Goal: Transaction & Acquisition: Book appointment/travel/reservation

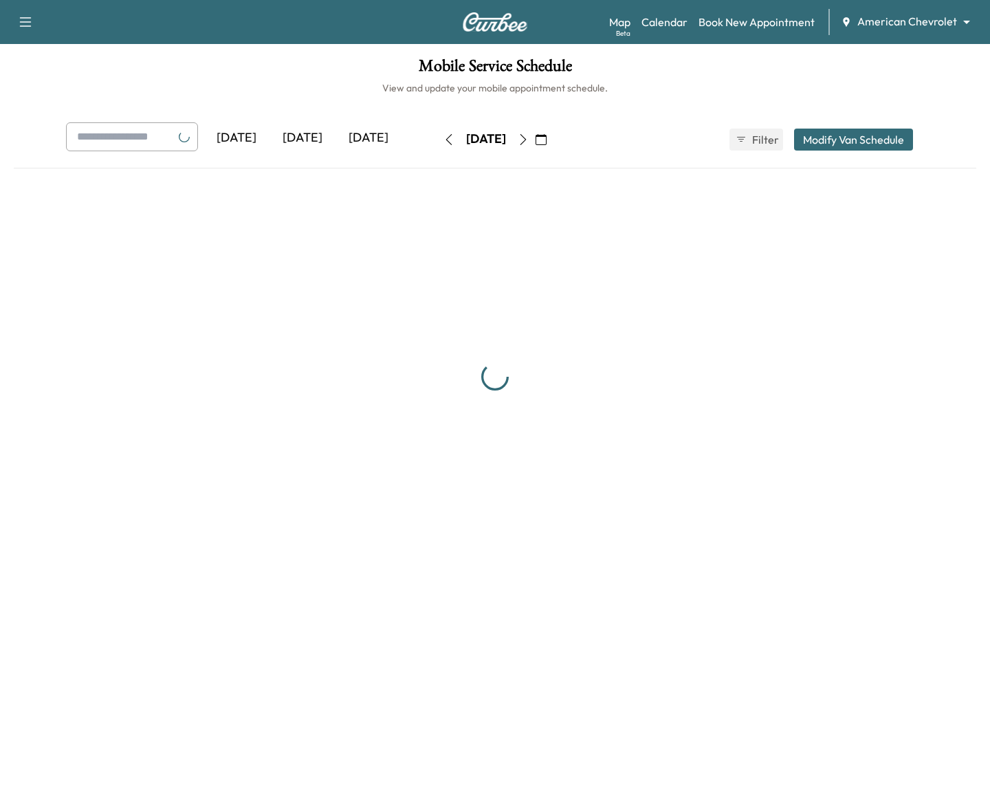
click at [910, 17] on body "Support Log Out Map Beta Calendar Book New Appointment American Chevrolet *****…" at bounding box center [495, 395] width 990 height 790
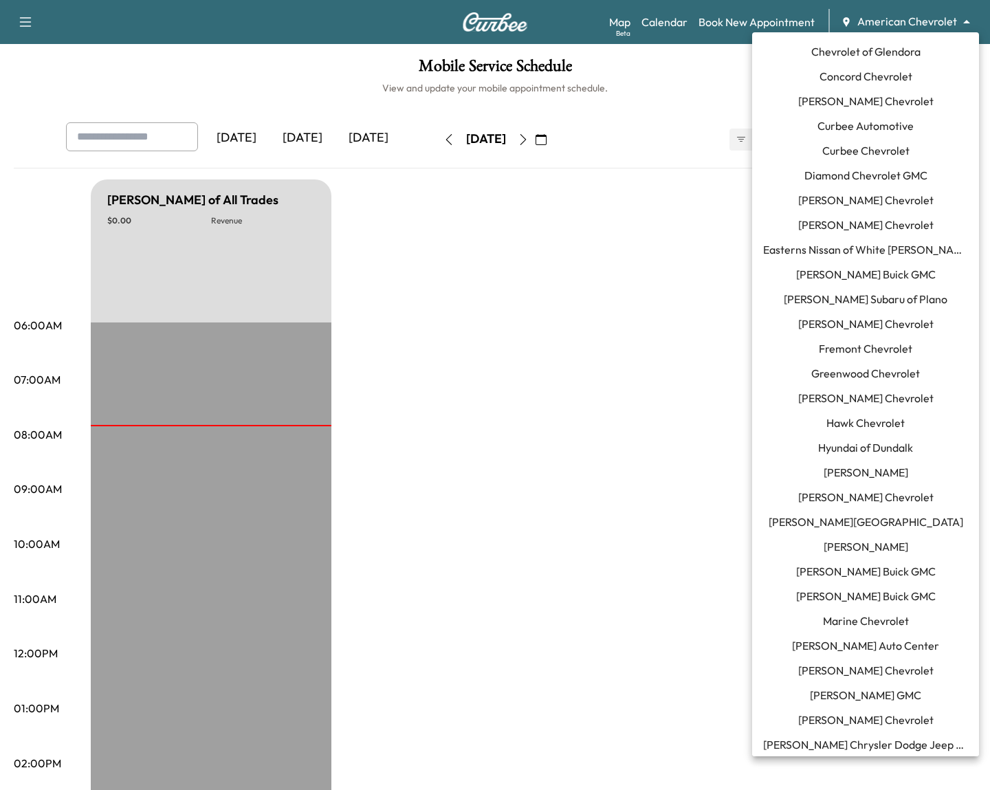
scroll to position [237, 0]
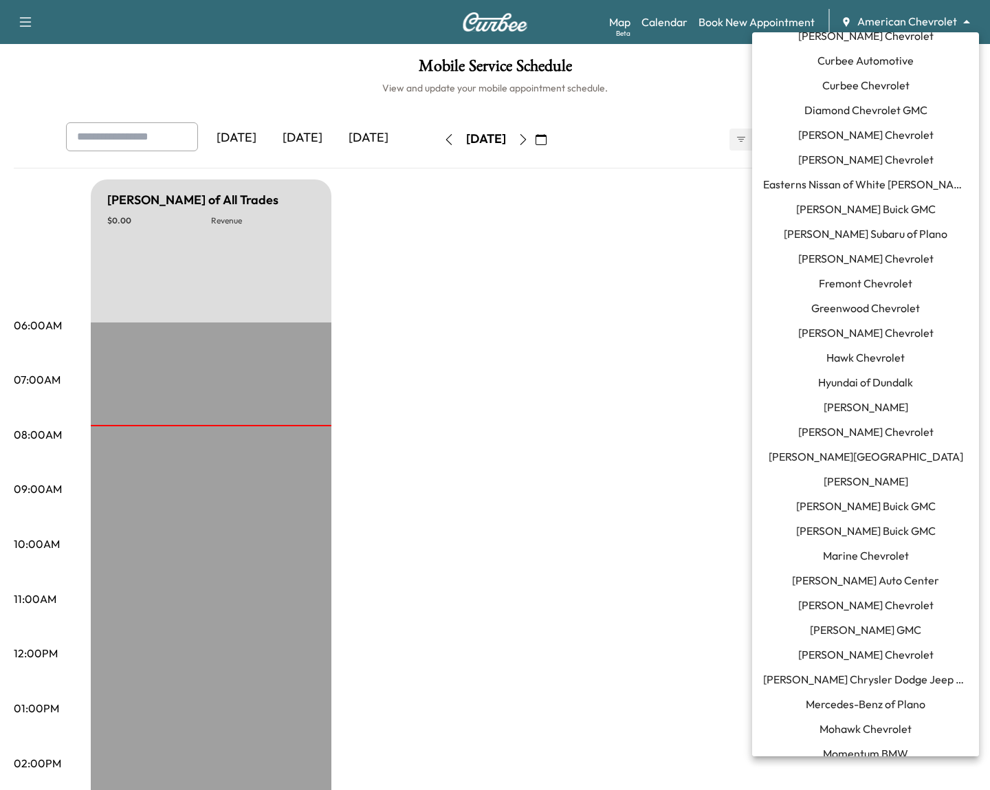
click at [859, 213] on span "[PERSON_NAME] Buick GMC" at bounding box center [866, 209] width 140 height 17
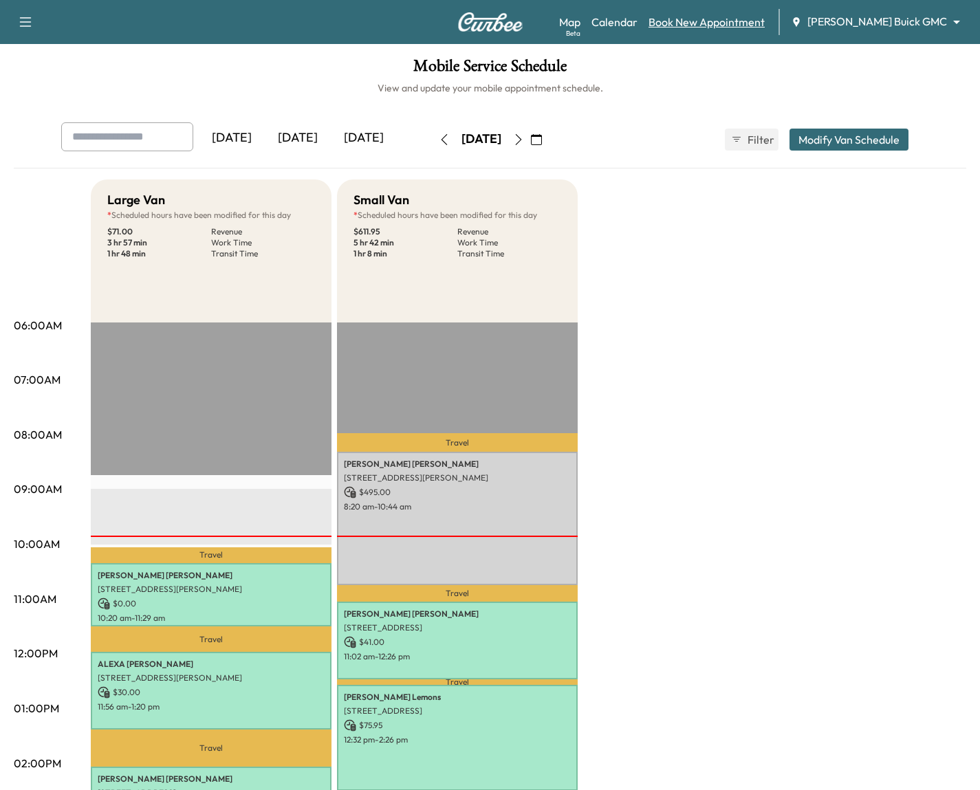
click at [765, 26] on link "Book New Appointment" at bounding box center [706, 22] width 116 height 17
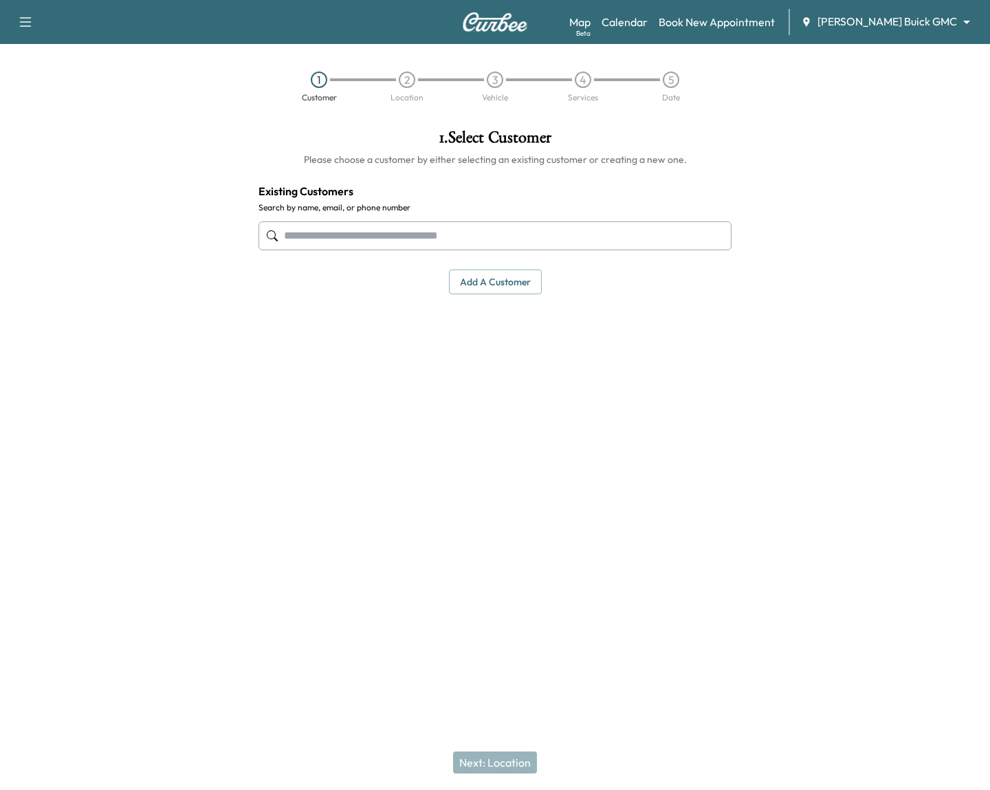
click at [382, 230] on input "text" at bounding box center [495, 235] width 473 height 29
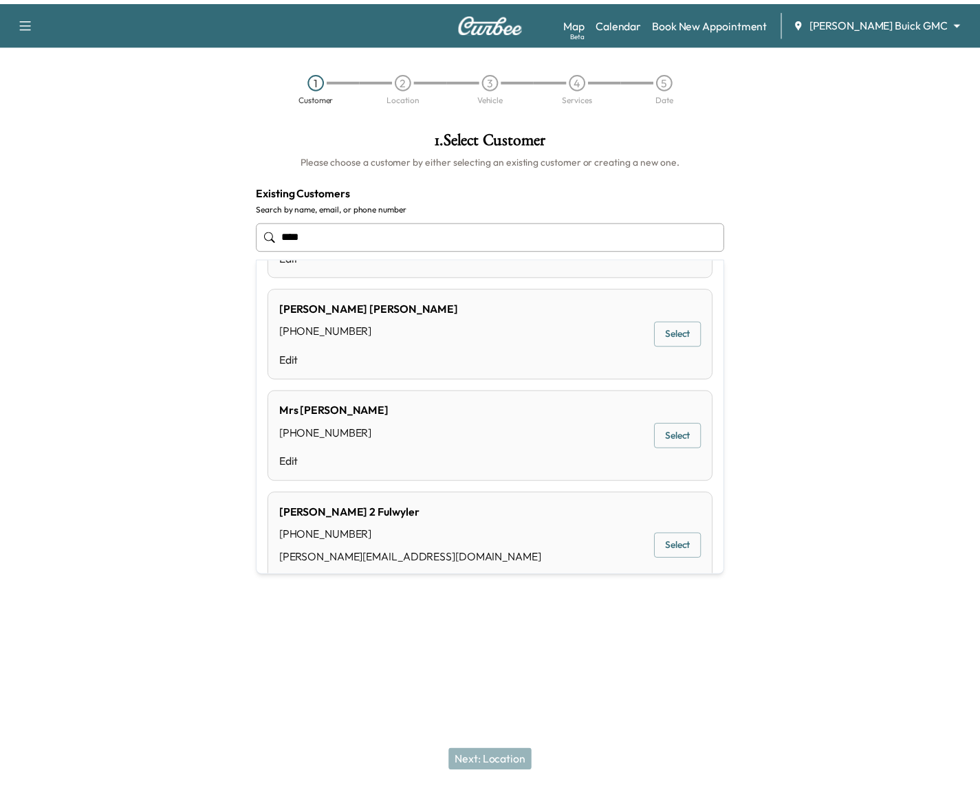
scroll to position [210, 0]
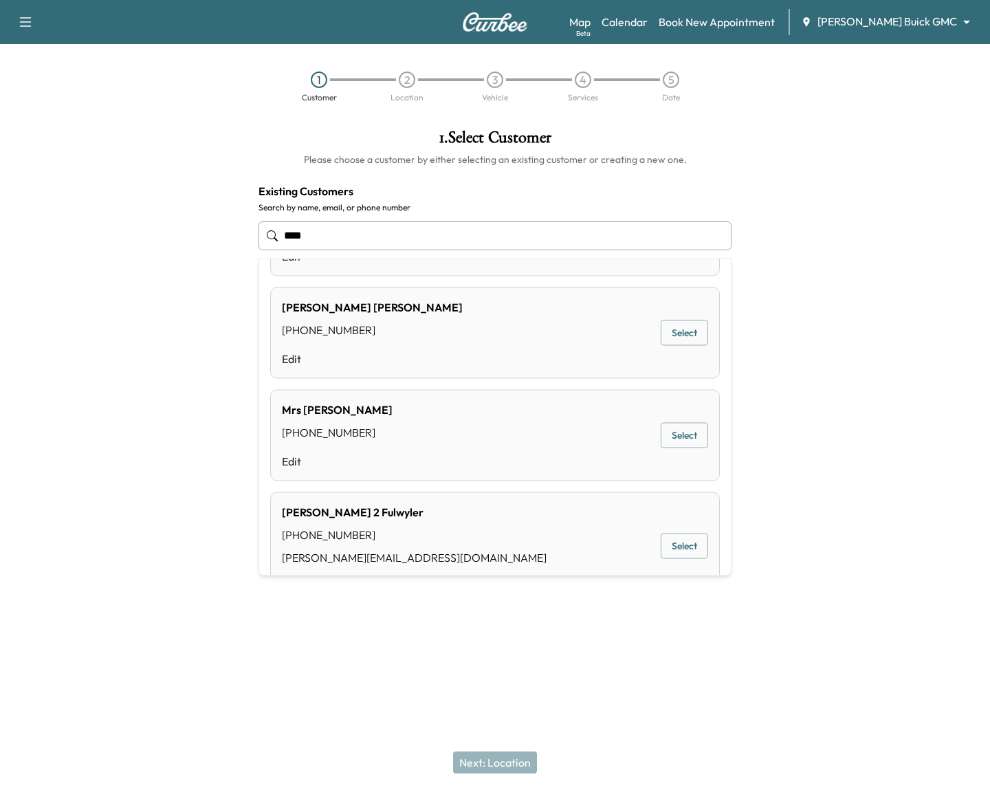
click at [675, 549] on button "Select" at bounding box center [684, 546] width 47 height 25
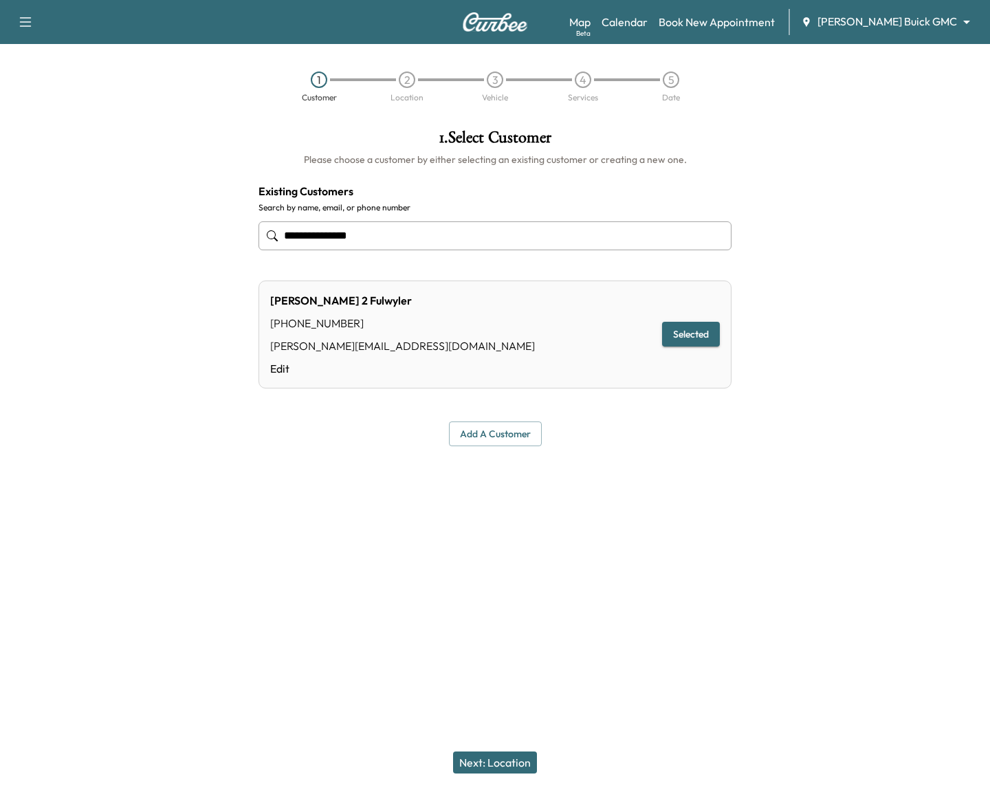
type input "**********"
click at [494, 755] on button "Next: Location" at bounding box center [495, 762] width 84 height 22
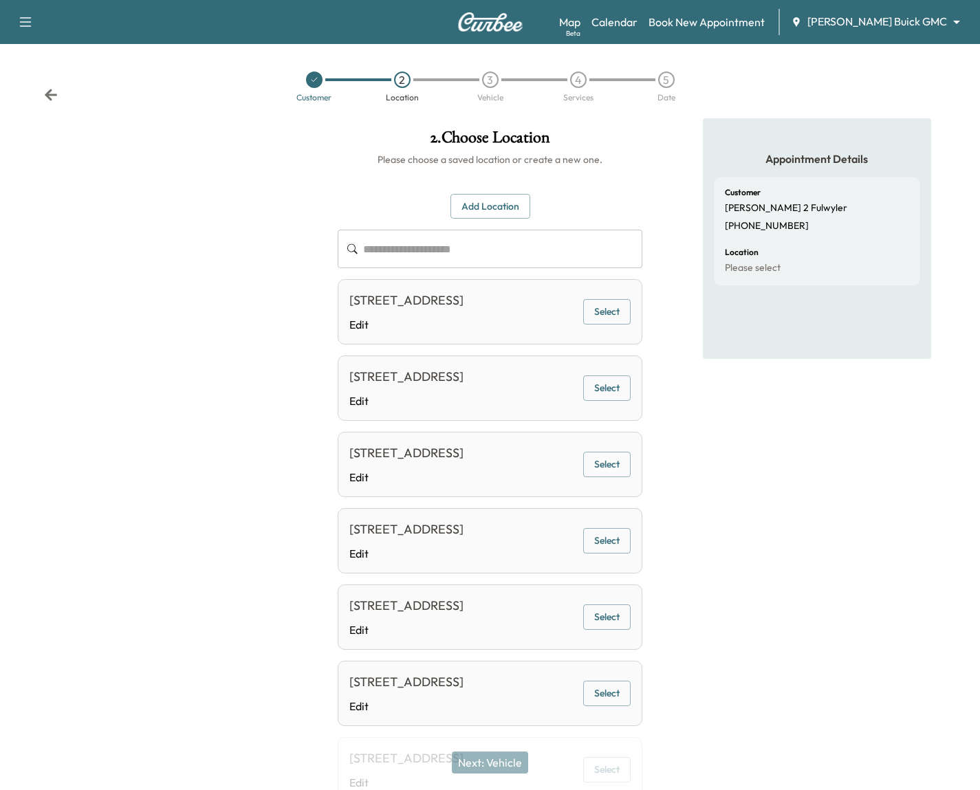
click at [597, 401] on button "Select" at bounding box center [606, 387] width 47 height 25
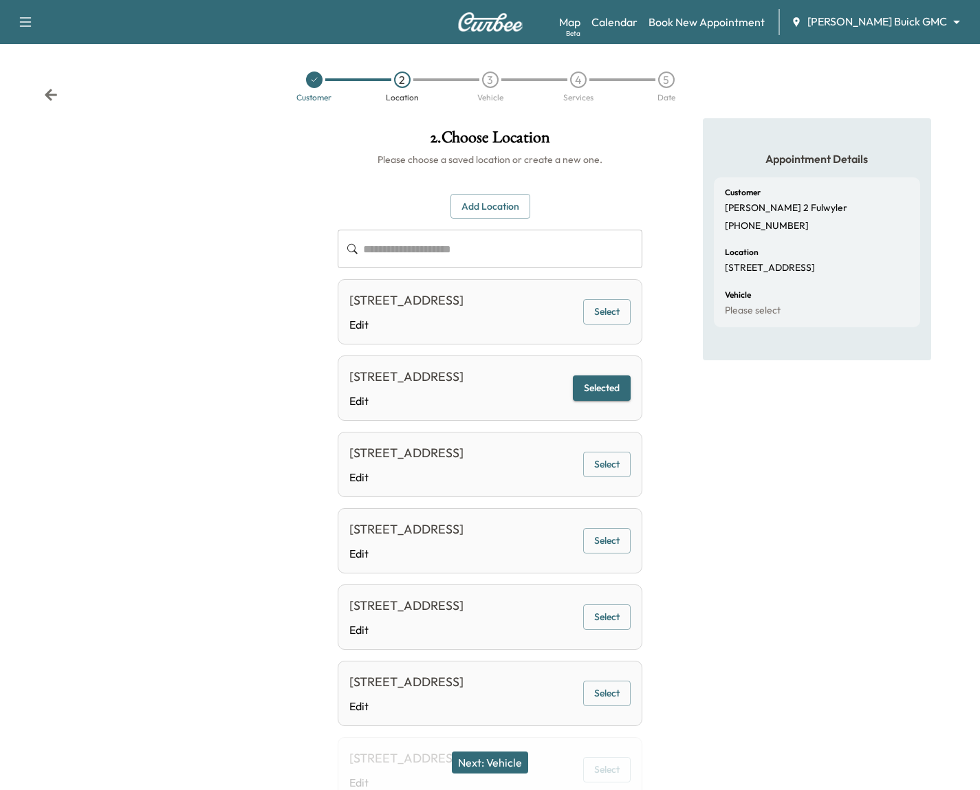
click at [479, 759] on button "Next: Vehicle" at bounding box center [490, 762] width 76 height 22
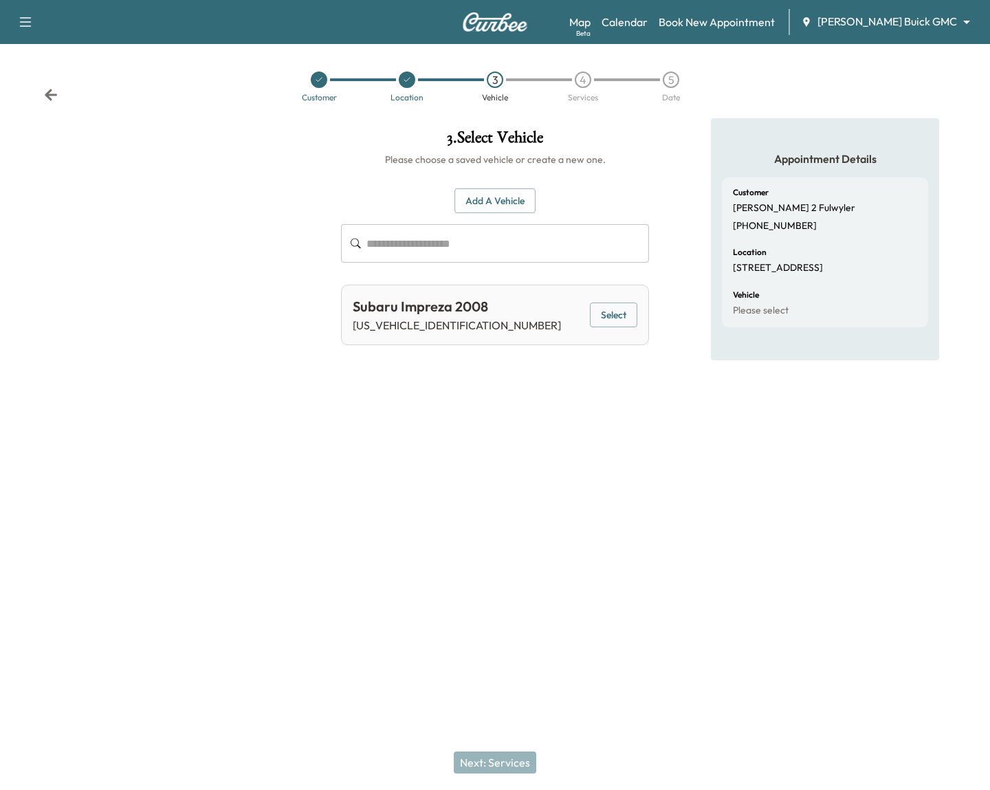
click at [624, 307] on button "Select" at bounding box center [613, 315] width 47 height 25
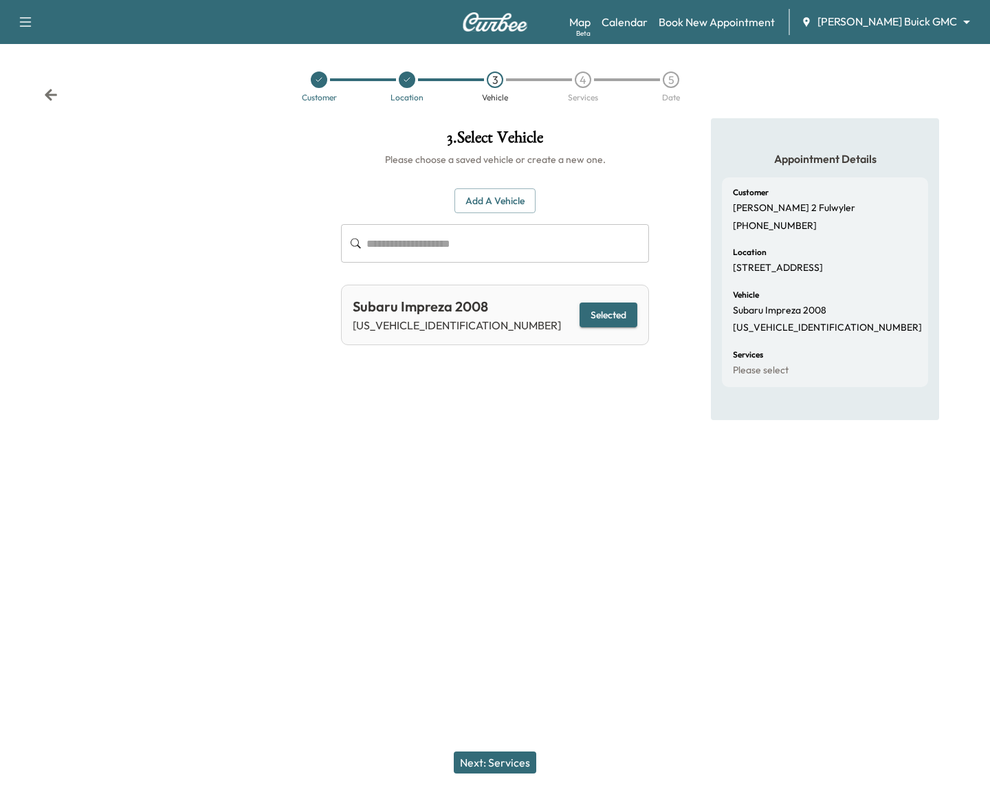
click at [491, 764] on button "Next: Services" at bounding box center [495, 762] width 83 height 22
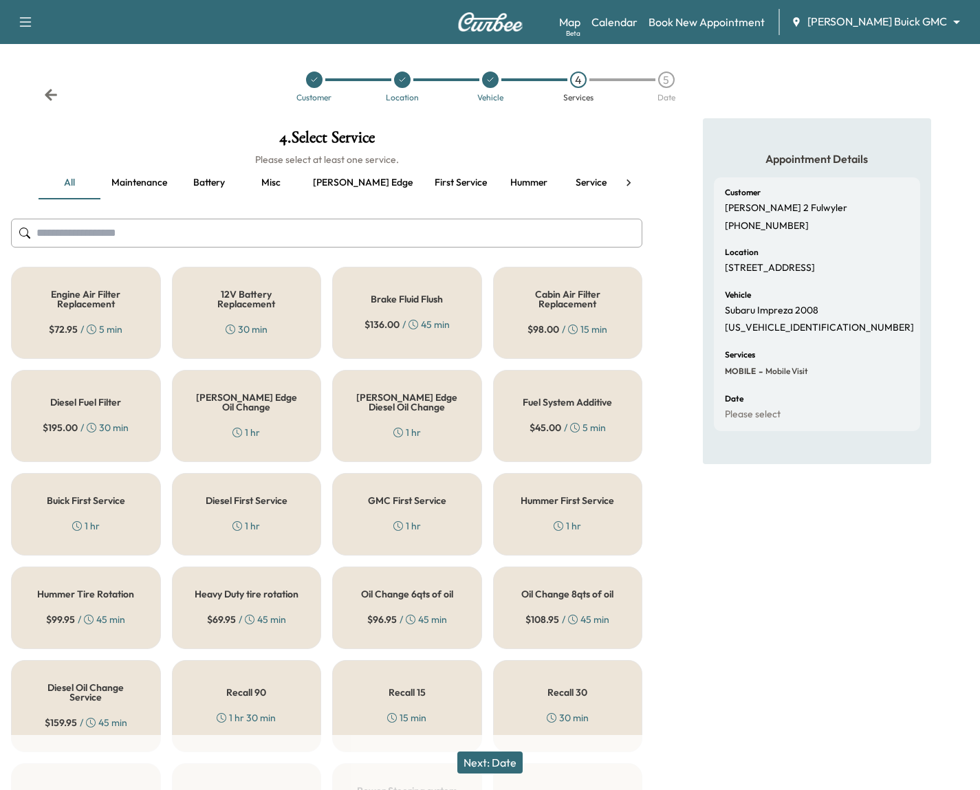
click at [628, 177] on icon at bounding box center [629, 183] width 14 height 14
click at [21, 177] on icon at bounding box center [25, 183] width 14 height 14
click at [633, 182] on icon at bounding box center [629, 183] width 14 height 14
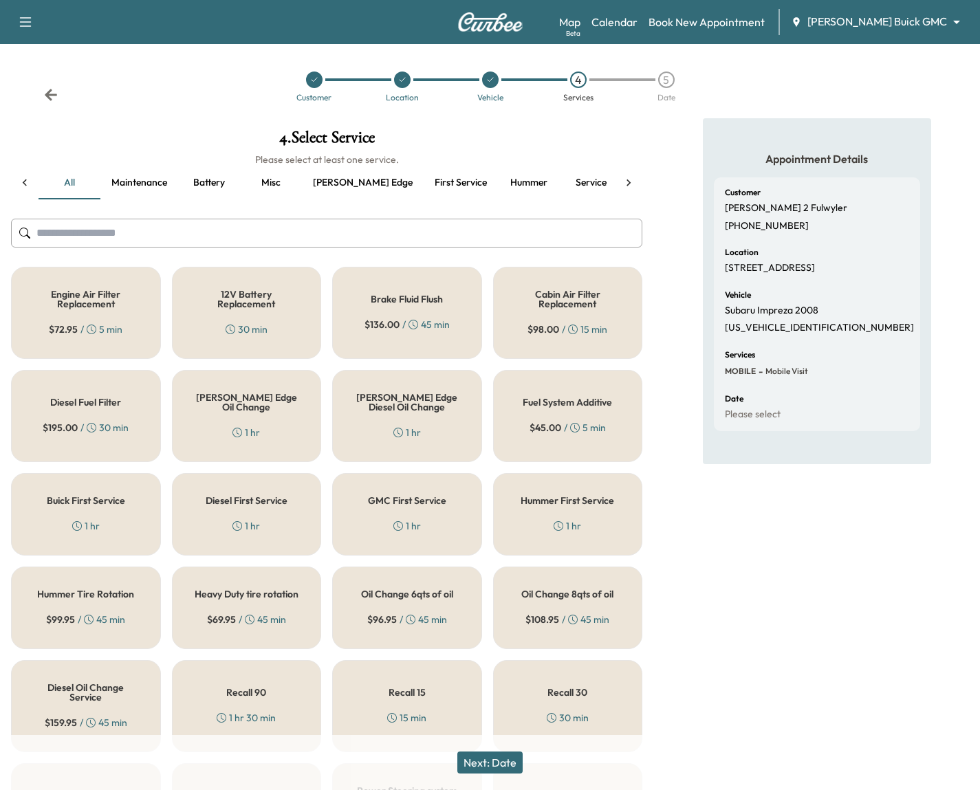
scroll to position [0, 80]
click at [21, 181] on icon at bounding box center [25, 183] width 14 height 14
click at [628, 185] on icon at bounding box center [629, 183] width 14 height 14
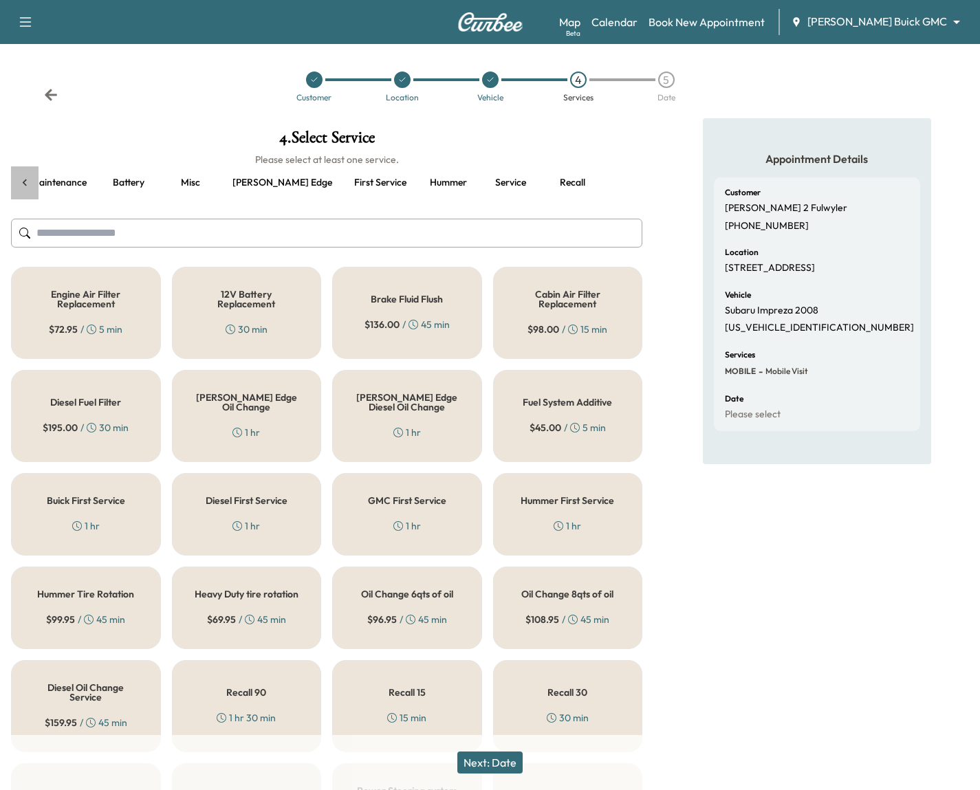
click at [25, 178] on icon at bounding box center [25, 183] width 14 height 14
click at [629, 186] on icon at bounding box center [629, 183] width 14 height 14
click at [23, 183] on icon at bounding box center [25, 183] width 14 height 14
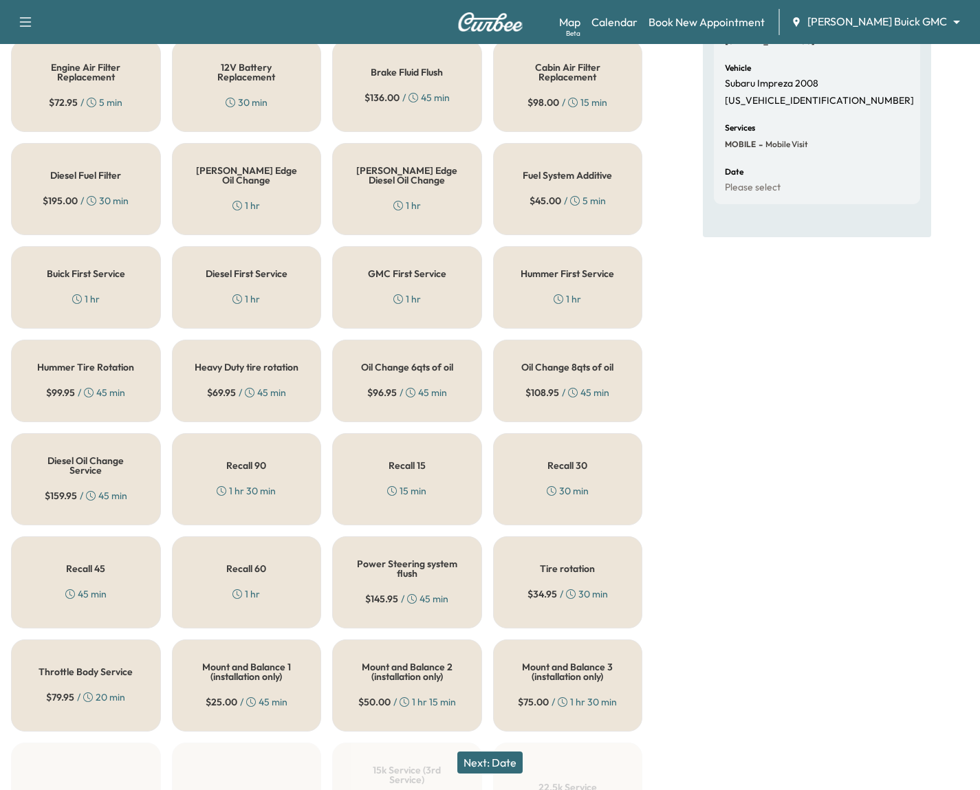
scroll to position [0, 0]
